Goal: Book appointment/travel/reservation

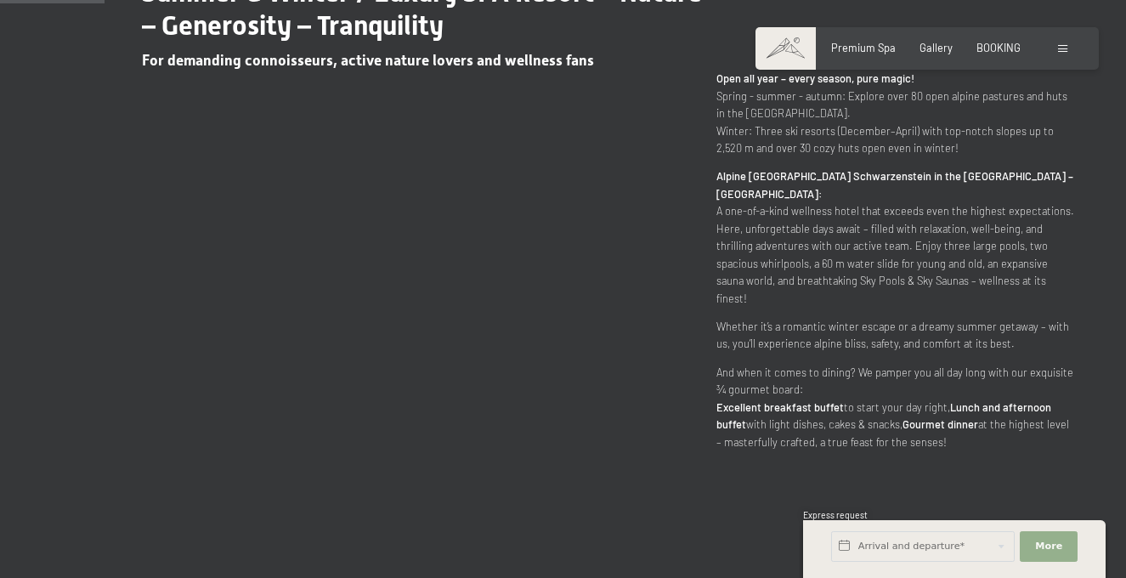
scroll to position [740, 0]
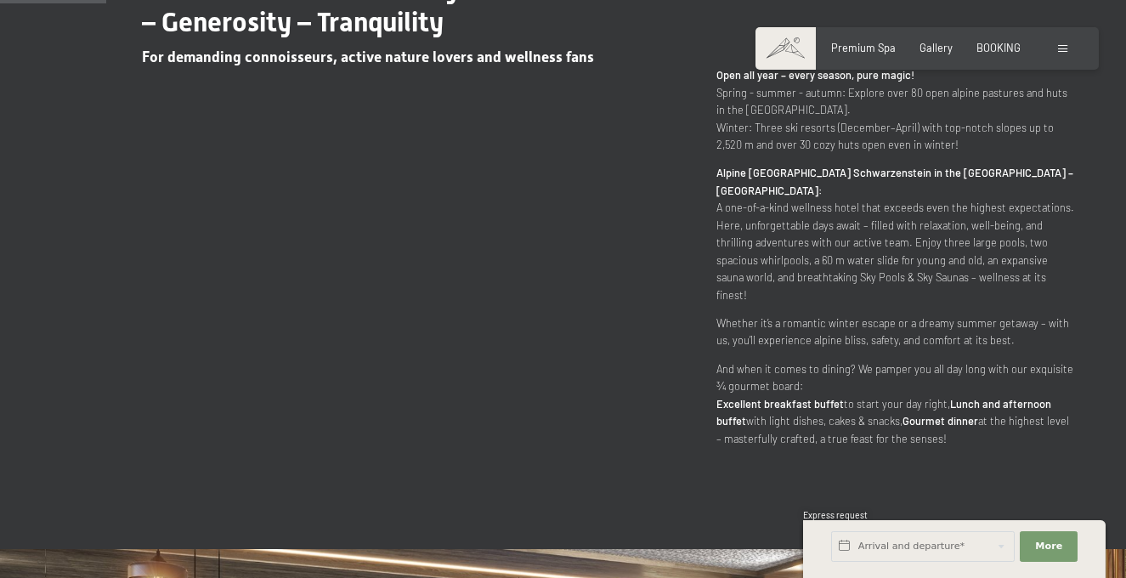
click at [803, 510] on span "Express request" at bounding box center [835, 515] width 65 height 10
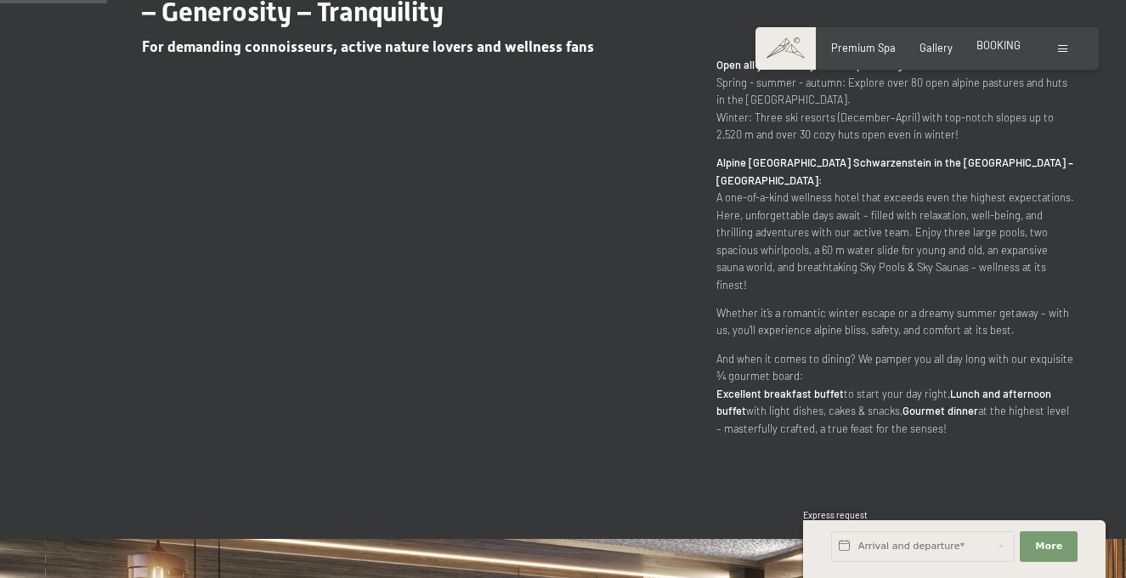
click at [977, 52] on span "BOOKING" at bounding box center [999, 45] width 44 height 14
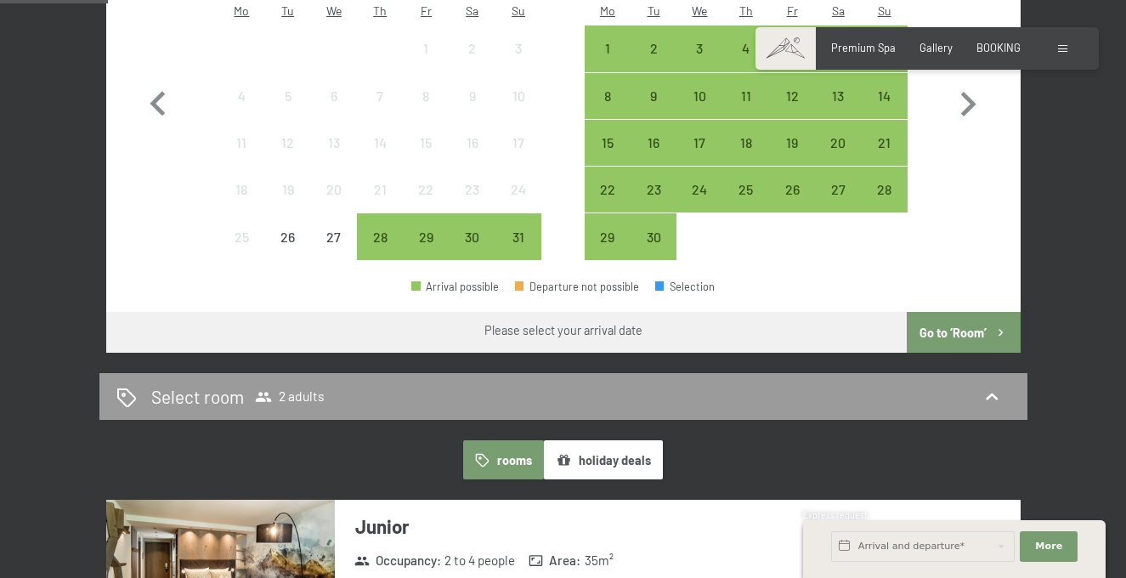
scroll to position [598, 0]
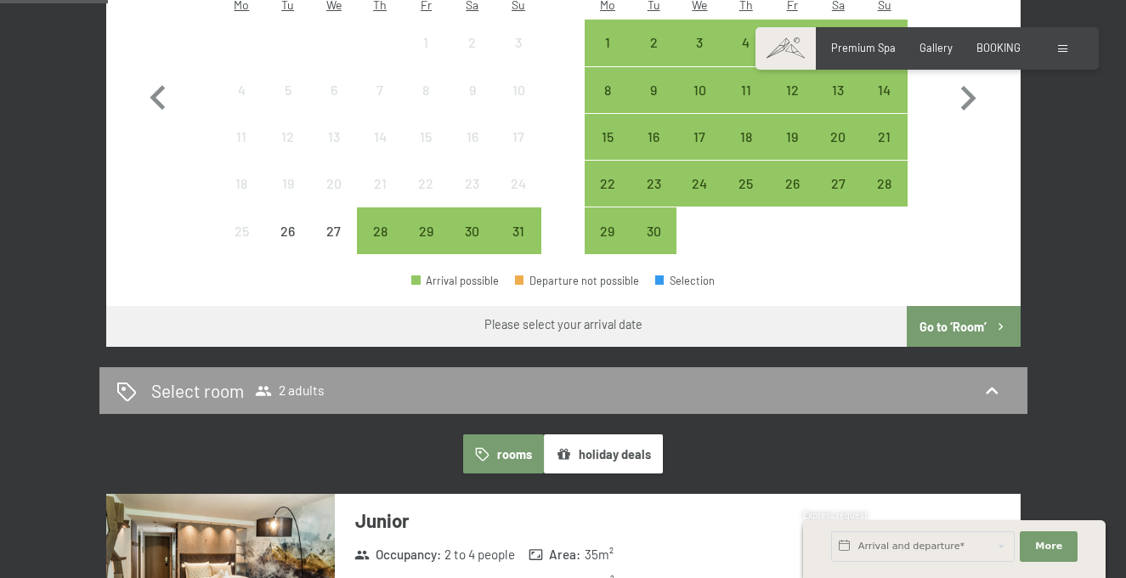
select select "[DATE]"
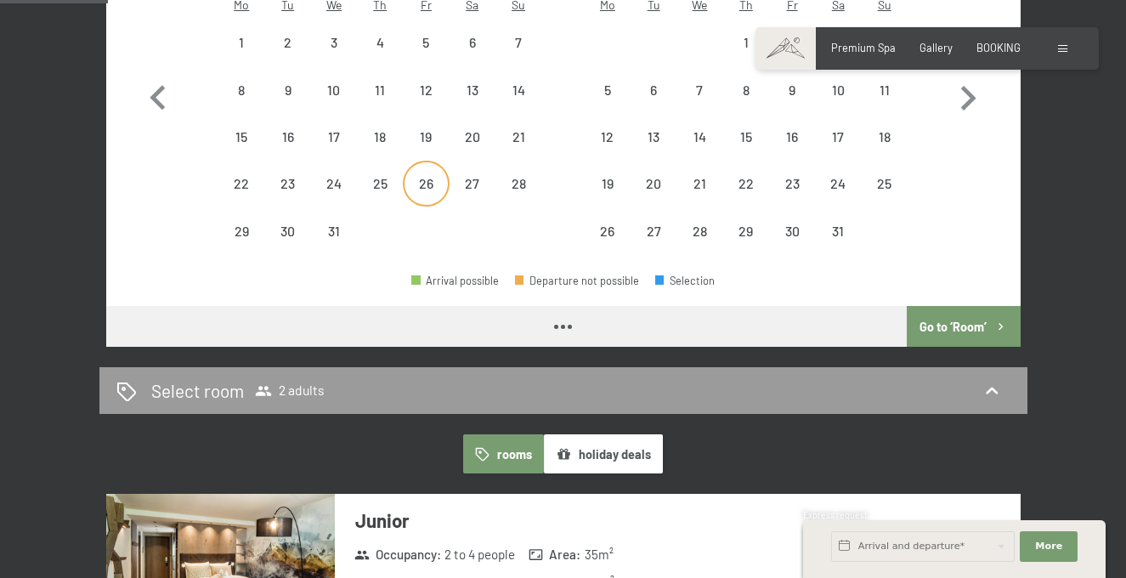
select select "[DATE]"
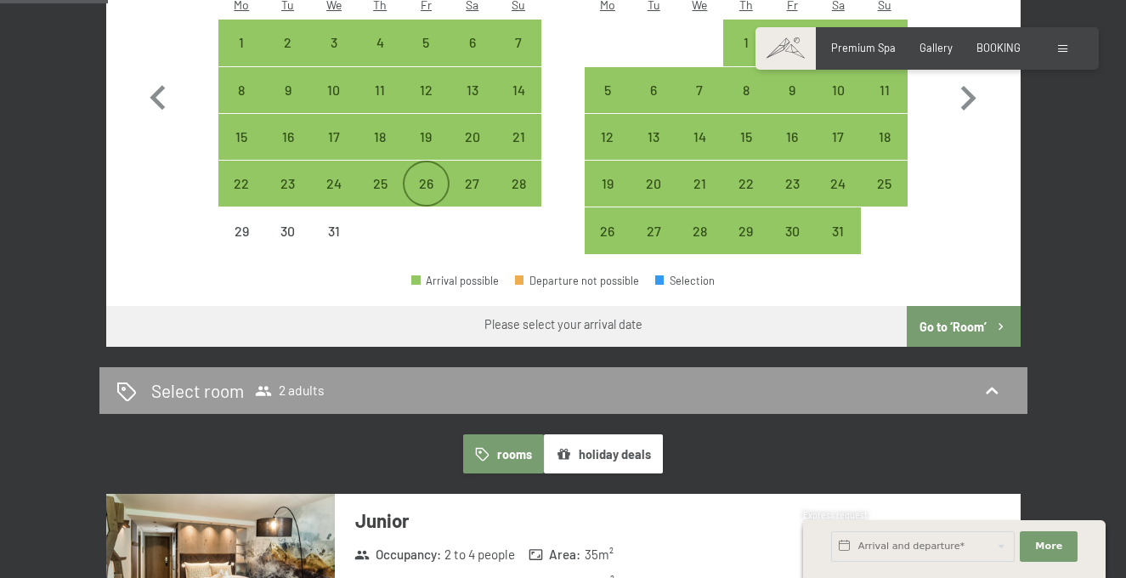
click at [430, 219] on div "26" at bounding box center [426, 198] width 43 height 43
select select "[DATE]"
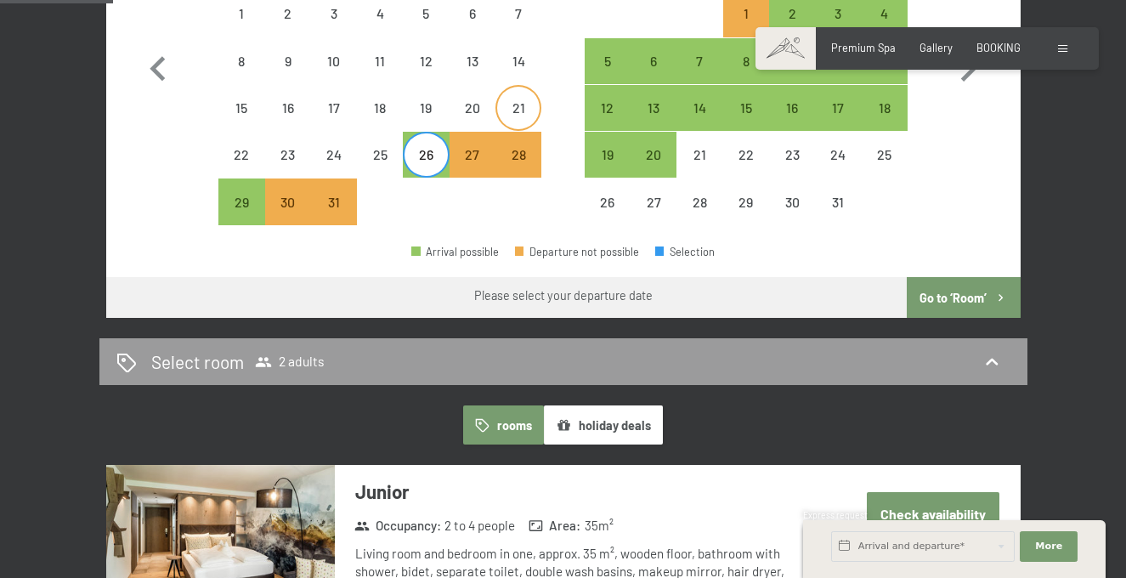
scroll to position [626, 0]
